Goal: Information Seeking & Learning: Learn about a topic

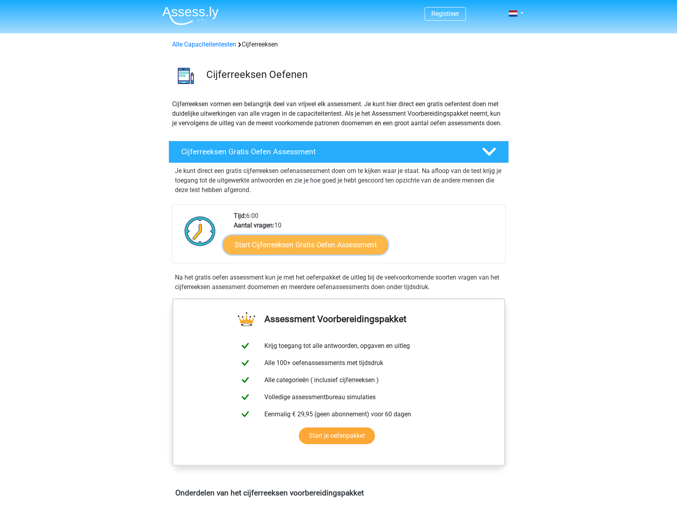
click at [337, 251] on link "Start Cijferreeksen Gratis Oefen Assessment" at bounding box center [305, 244] width 165 height 19
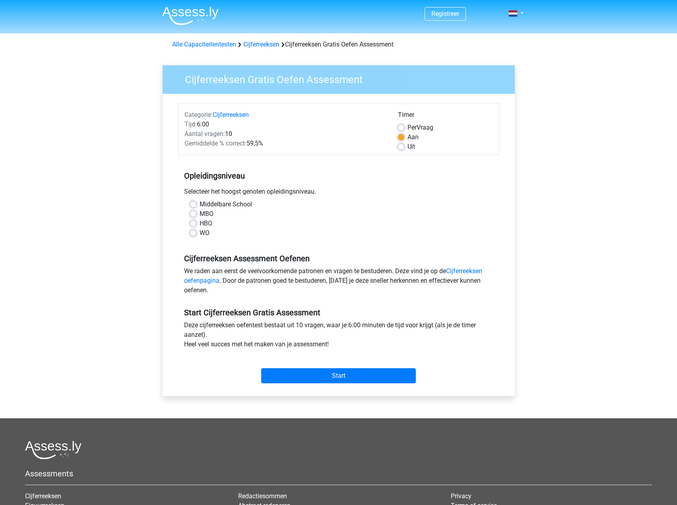
click at [200, 230] on label "WO" at bounding box center [205, 233] width 10 height 10
click at [193, 230] on input "WO" at bounding box center [193, 232] width 6 height 8
radio input "true"
click at [365, 374] on input "Start" at bounding box center [338, 375] width 155 height 15
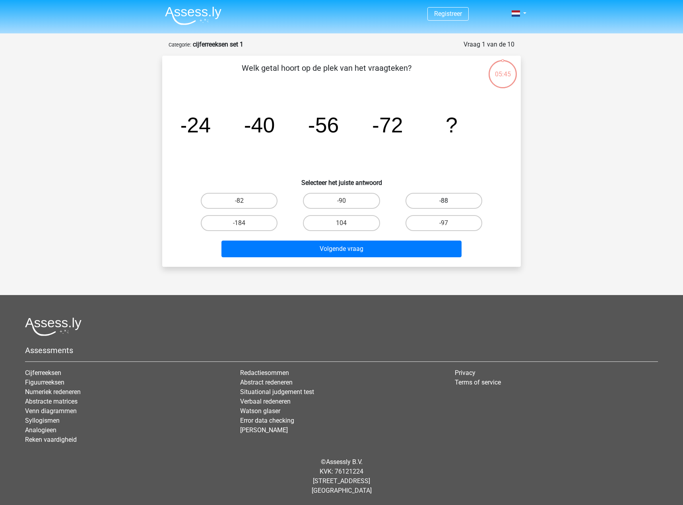
click at [436, 202] on label "-88" at bounding box center [444, 201] width 77 height 16
click at [444, 202] on input "-88" at bounding box center [446, 203] width 5 height 5
radio input "true"
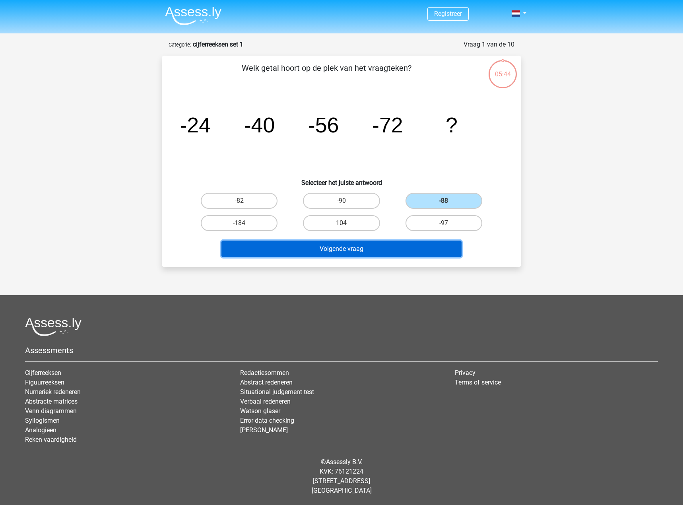
click at [374, 252] on button "Volgende vraag" at bounding box center [342, 249] width 241 height 17
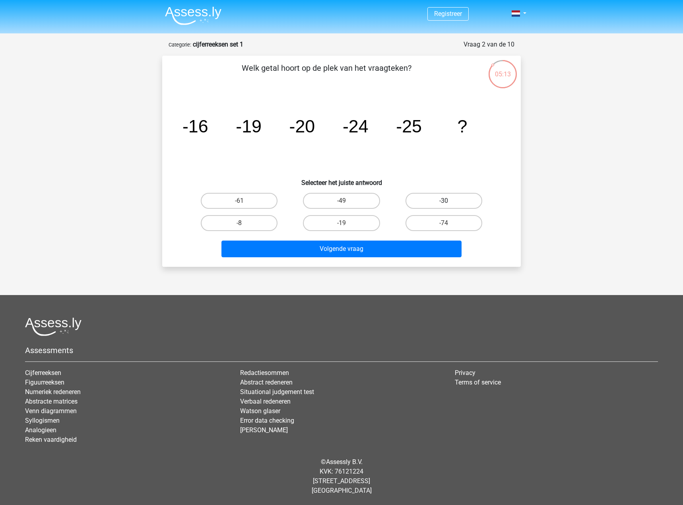
click at [429, 201] on label "-30" at bounding box center [444, 201] width 77 height 16
click at [444, 201] on input "-30" at bounding box center [446, 203] width 5 height 5
radio input "true"
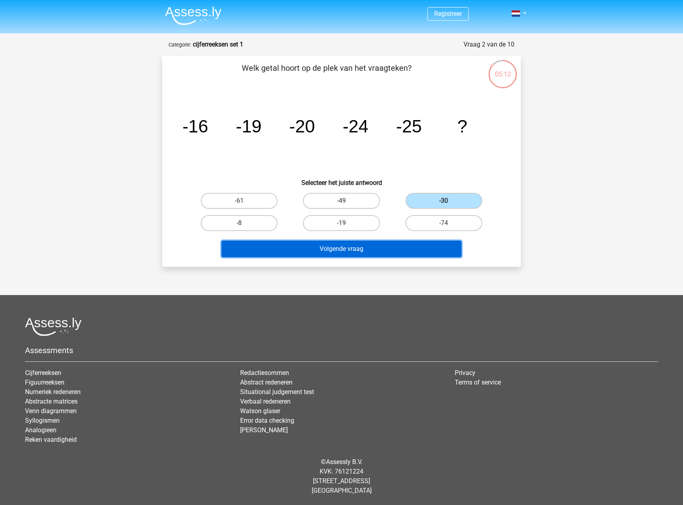
click at [371, 251] on button "Volgende vraag" at bounding box center [342, 249] width 241 height 17
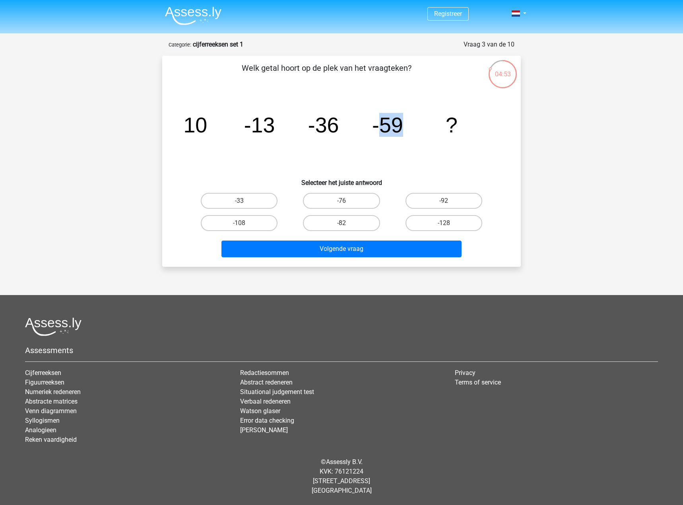
drag, startPoint x: 381, startPoint y: 126, endPoint x: 409, endPoint y: 125, distance: 28.7
click at [409, 125] on icon "image/svg+xml 10 -13 -36 -59 ?" at bounding box center [341, 132] width 321 height 80
click at [410, 126] on icon "image/svg+xml 10 -13 -36 -59 ?" at bounding box center [341, 132] width 321 height 80
click at [368, 222] on label "-82" at bounding box center [341, 223] width 77 height 16
click at [347, 223] on input "-82" at bounding box center [344, 225] width 5 height 5
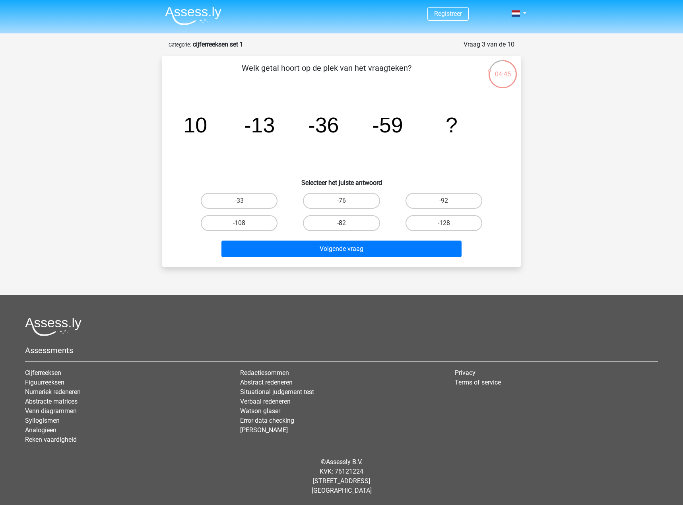
radio input "true"
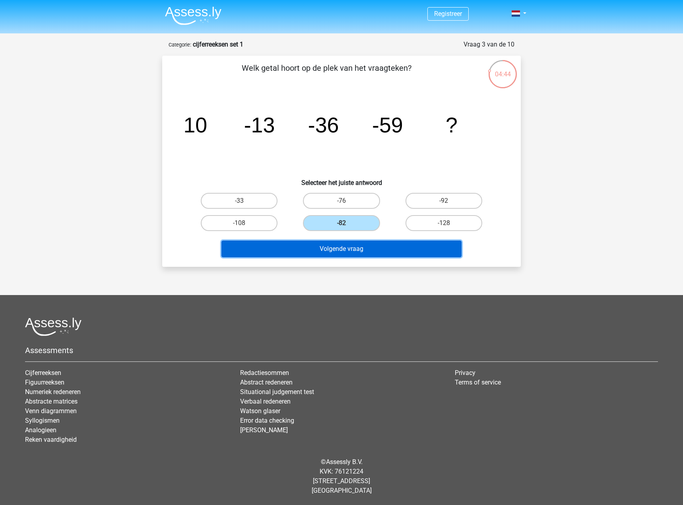
click at [362, 252] on button "Volgende vraag" at bounding box center [342, 249] width 241 height 17
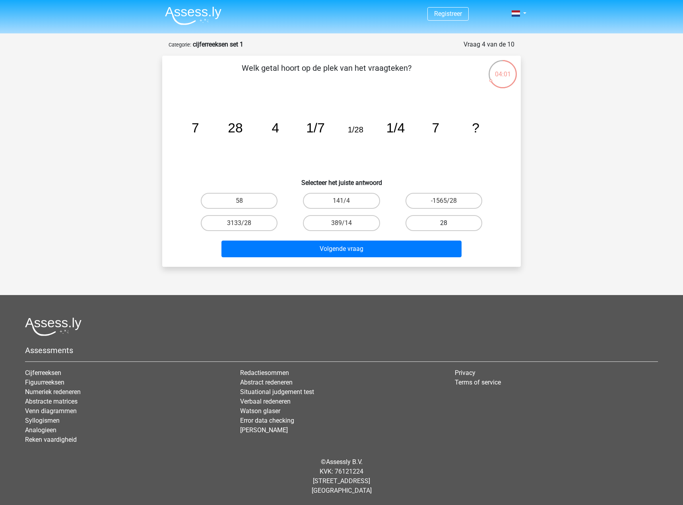
click at [446, 220] on label "28" at bounding box center [444, 223] width 77 height 16
click at [446, 223] on input "28" at bounding box center [446, 225] width 5 height 5
radio input "true"
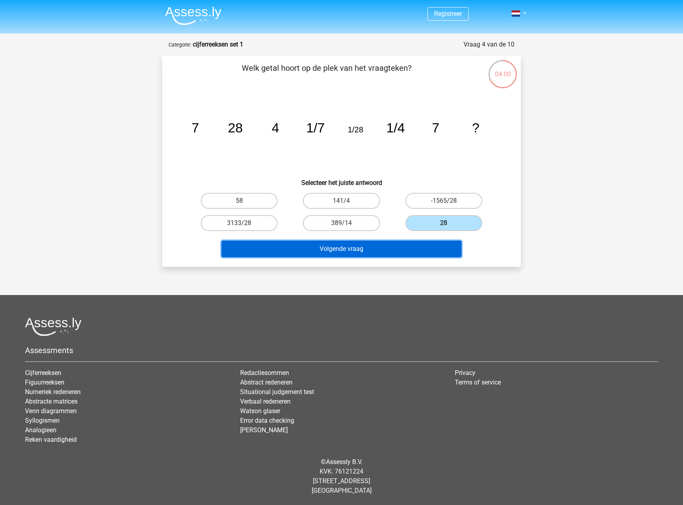
click at [422, 245] on button "Volgende vraag" at bounding box center [342, 249] width 241 height 17
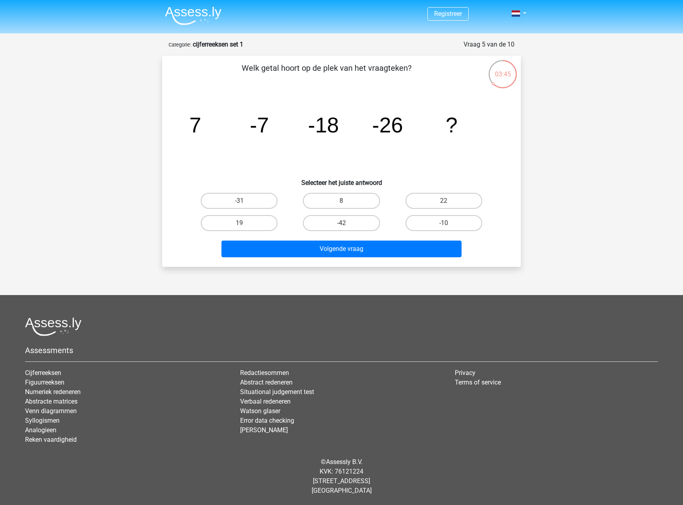
click at [502, 77] on div "03:45" at bounding box center [503, 69] width 30 height 20
drag, startPoint x: 192, startPoint y: 125, endPoint x: 267, endPoint y: 127, distance: 75.6
click at [267, 127] on g "7 -7 -18 -26 ?" at bounding box center [323, 125] width 268 height 24
click at [267, 128] on tspan "-7" at bounding box center [259, 125] width 19 height 24
drag, startPoint x: 189, startPoint y: 124, endPoint x: 267, endPoint y: 124, distance: 78.0
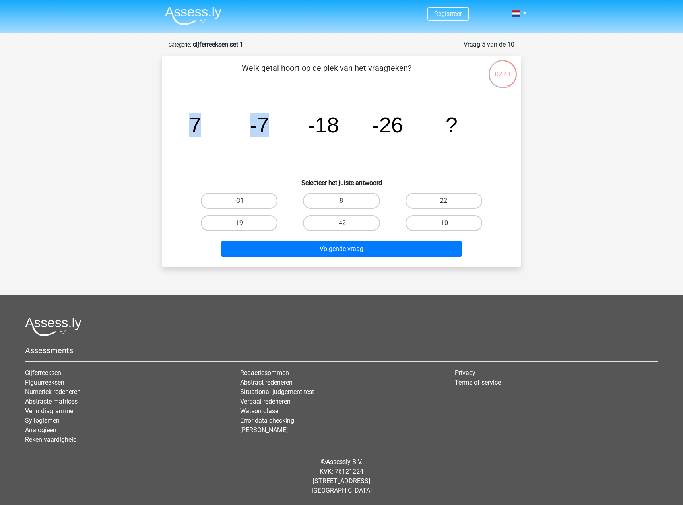
click at [267, 124] on icon "image/svg+xml 7 -7 -18 -26 ?" at bounding box center [341, 132] width 321 height 80
drag, startPoint x: 300, startPoint y: 123, endPoint x: 335, endPoint y: 123, distance: 35.0
click at [335, 123] on icon "image/svg+xml 7 -7 -18 -26 ?" at bounding box center [341, 132] width 321 height 80
drag, startPoint x: 368, startPoint y: 124, endPoint x: 400, endPoint y: 124, distance: 32.2
click at [400, 124] on icon "image/svg+xml 7 -7 -18 -26 ?" at bounding box center [341, 132] width 321 height 80
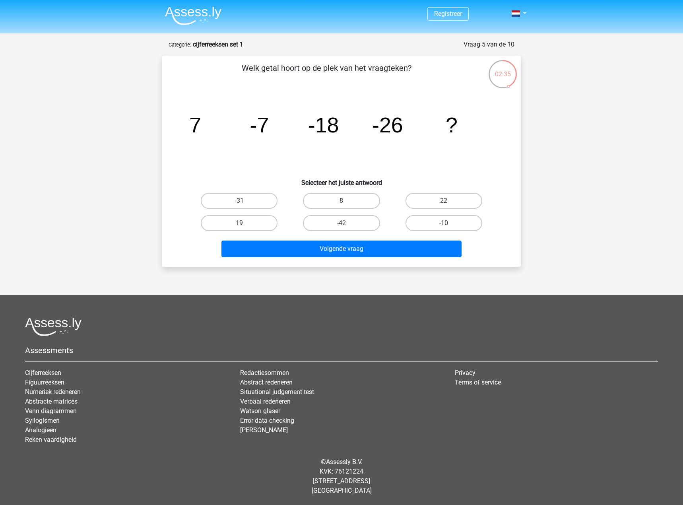
click at [311, 156] on icon "image/svg+xml 7 -7 -18 -26 ?" at bounding box center [341, 132] width 321 height 80
drag, startPoint x: 187, startPoint y: 124, endPoint x: 485, endPoint y: 125, distance: 298.7
click at [485, 125] on icon "image/svg+xml 7 -7 -18 -26 ?" at bounding box center [341, 132] width 321 height 80
copy g "7 -7 -18 -26 ?"
click at [522, 191] on div "01:41 Vraag 5 van de 10 Categorie: cijferreeksen set 1 Welk getal hoort op de p…" at bounding box center [342, 153] width 372 height 227
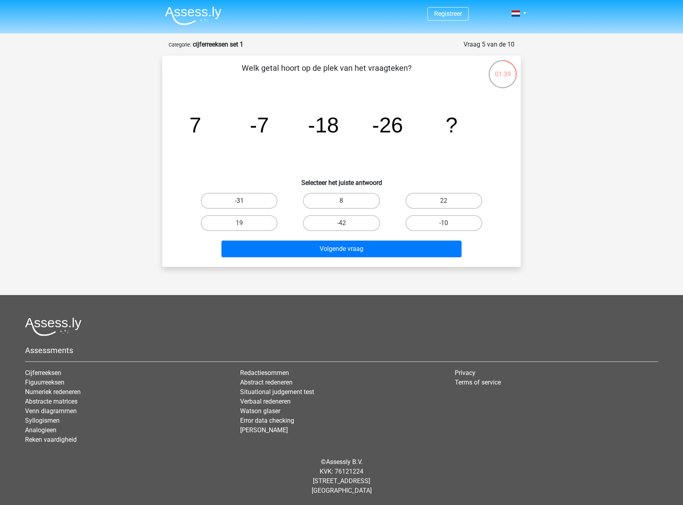
click at [263, 204] on label "-31" at bounding box center [239, 201] width 77 height 16
click at [245, 204] on input "-31" at bounding box center [241, 203] width 5 height 5
radio input "true"
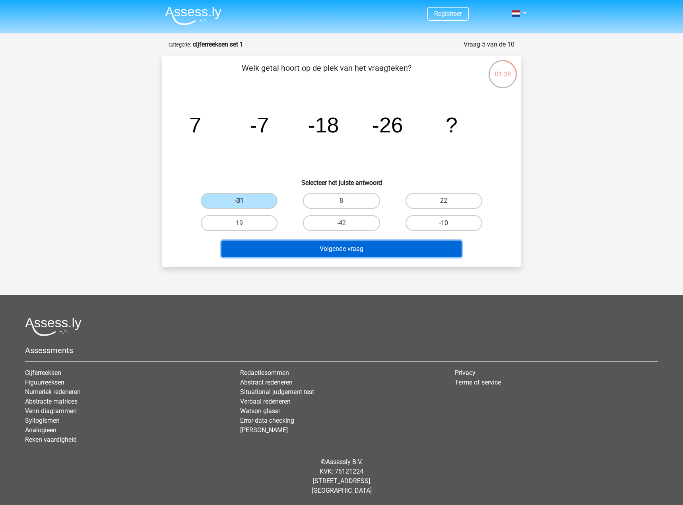
click at [312, 246] on button "Volgende vraag" at bounding box center [342, 249] width 241 height 17
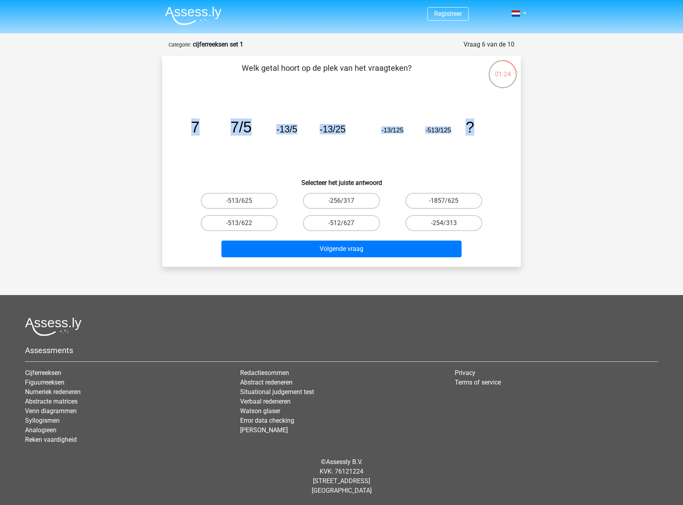
drag, startPoint x: 194, startPoint y: 125, endPoint x: 479, endPoint y: 124, distance: 284.8
click at [479, 124] on icon "image/svg+xml 7 7/5 -13/5 -13/25 -13/125 -513/125 ?" at bounding box center [341, 132] width 321 height 80
copy g "7 7/5 -13/5 -13/25 -13/125 -513/125 ?"
click at [576, 190] on div "Registreer Nederlands English" at bounding box center [341, 248] width 683 height 496
click at [267, 201] on label "-513/625" at bounding box center [239, 201] width 77 height 16
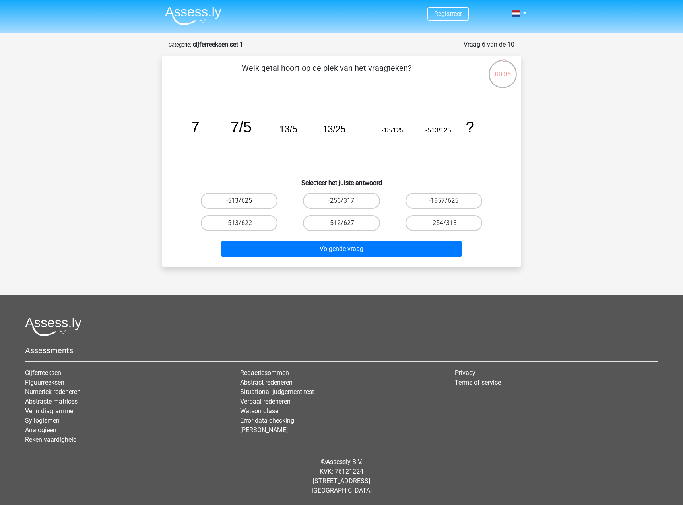
click at [245, 201] on input "-513/625" at bounding box center [241, 203] width 5 height 5
radio input "true"
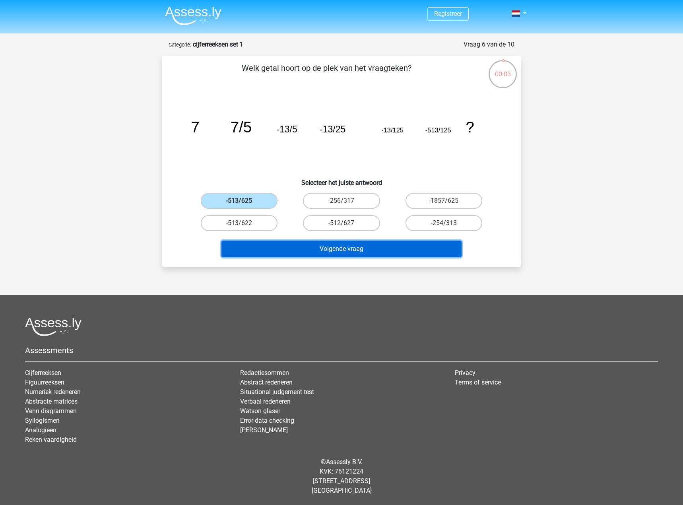
click at [284, 248] on button "Volgende vraag" at bounding box center [342, 249] width 241 height 17
